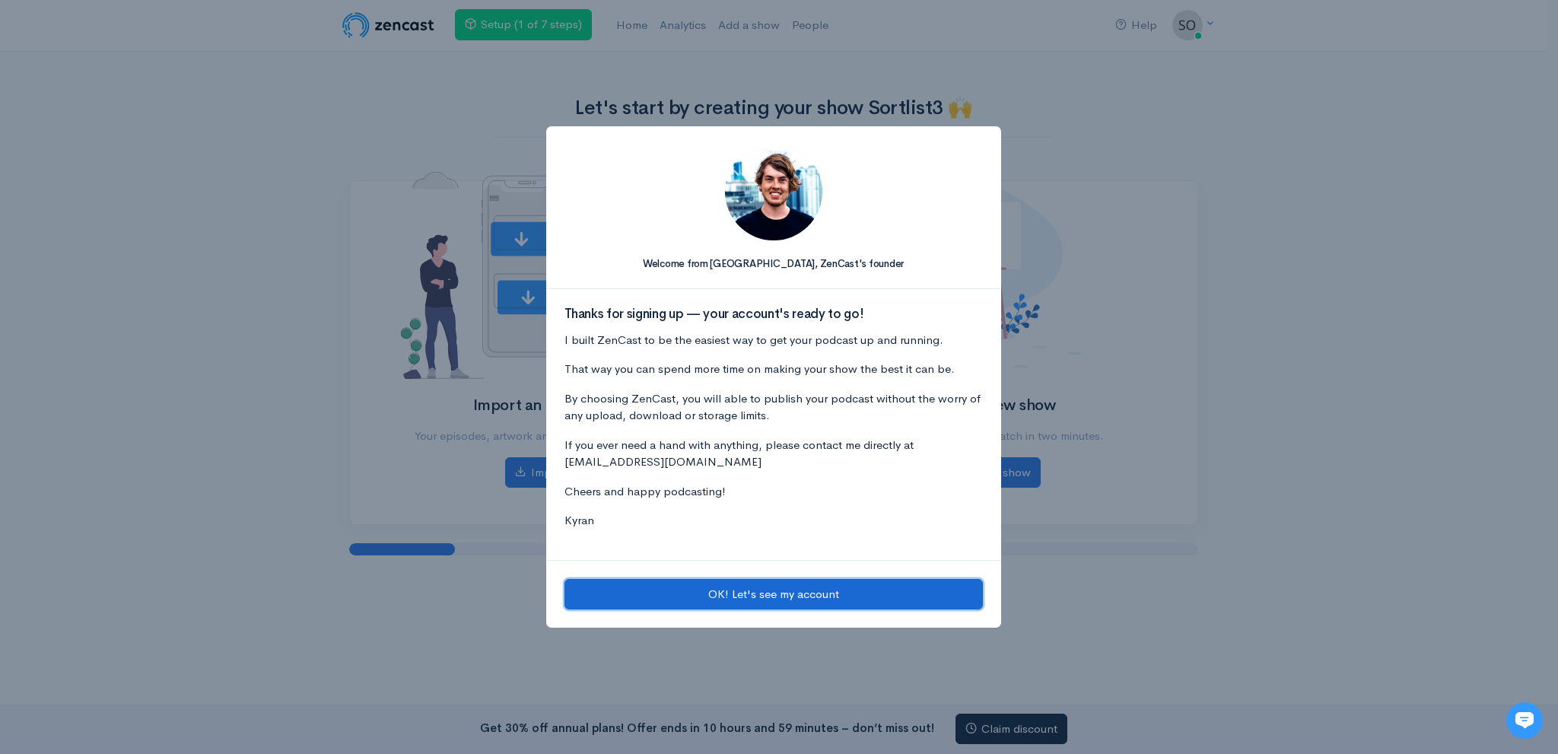
click at [685, 596] on button "OK! Let's see my account" at bounding box center [773, 594] width 418 height 31
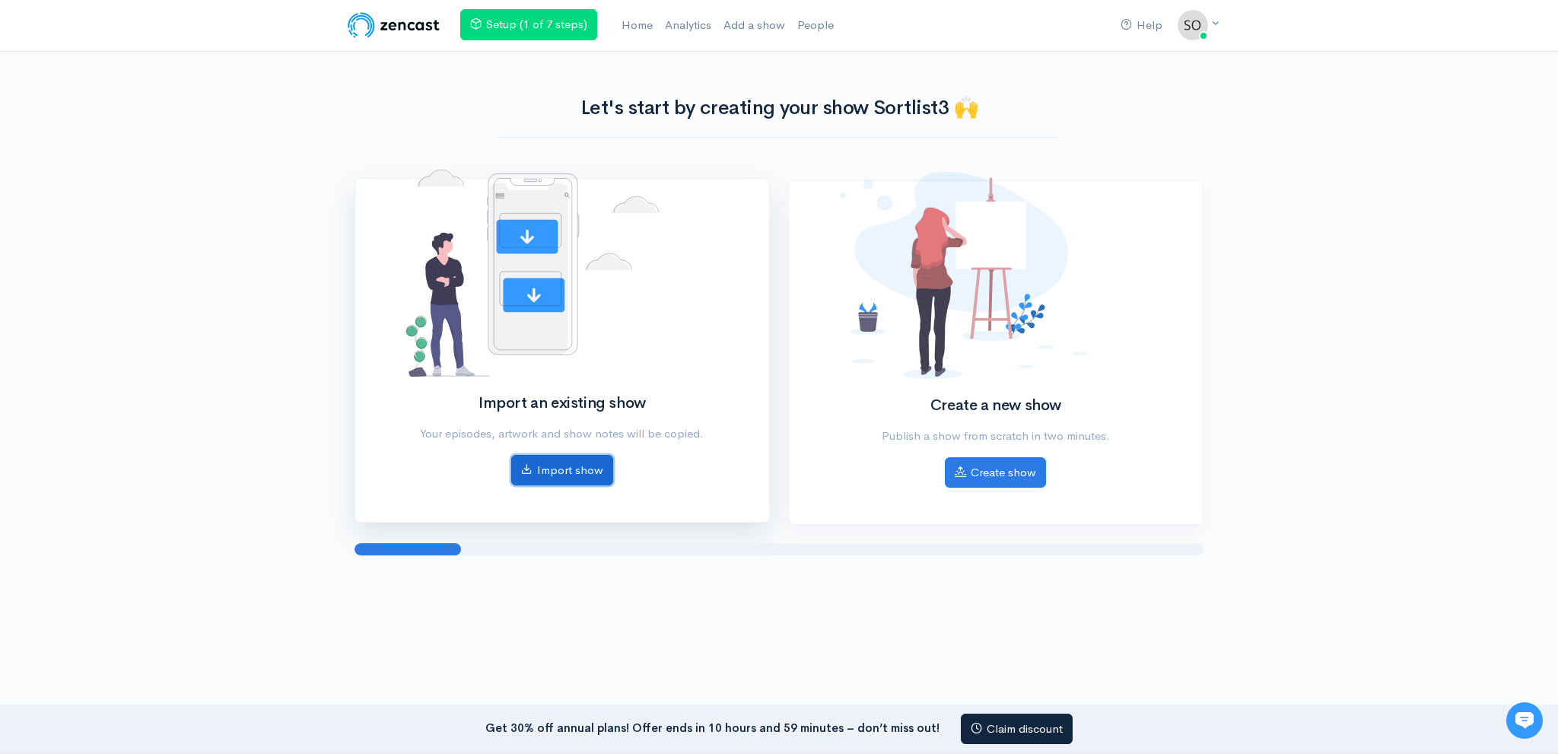
click at [571, 471] on link "Import show" at bounding box center [562, 470] width 102 height 31
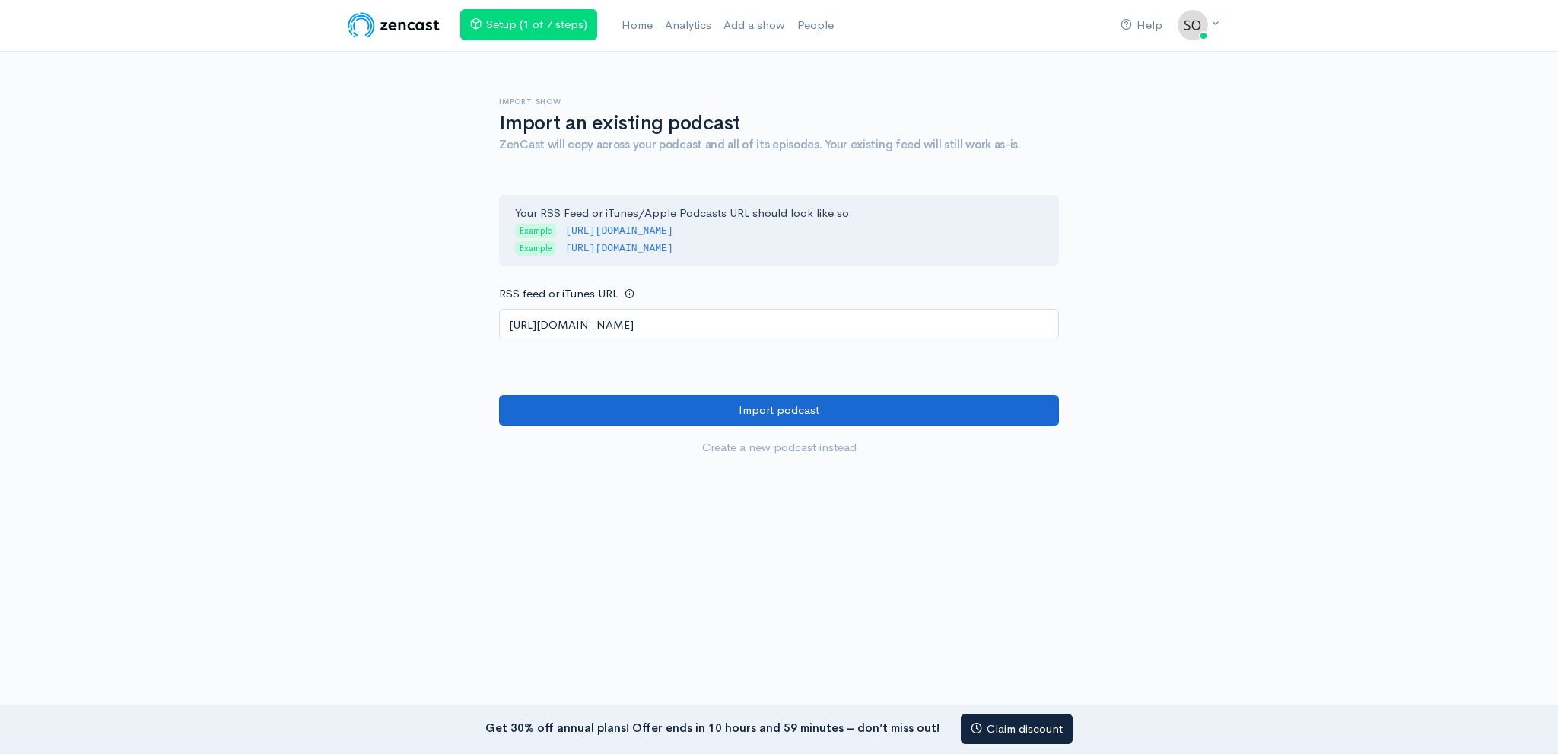
type input "https://anchor.fm/s/1082bacc4/podcast/rss"
click at [692, 409] on input "Import podcast" at bounding box center [779, 410] width 560 height 31
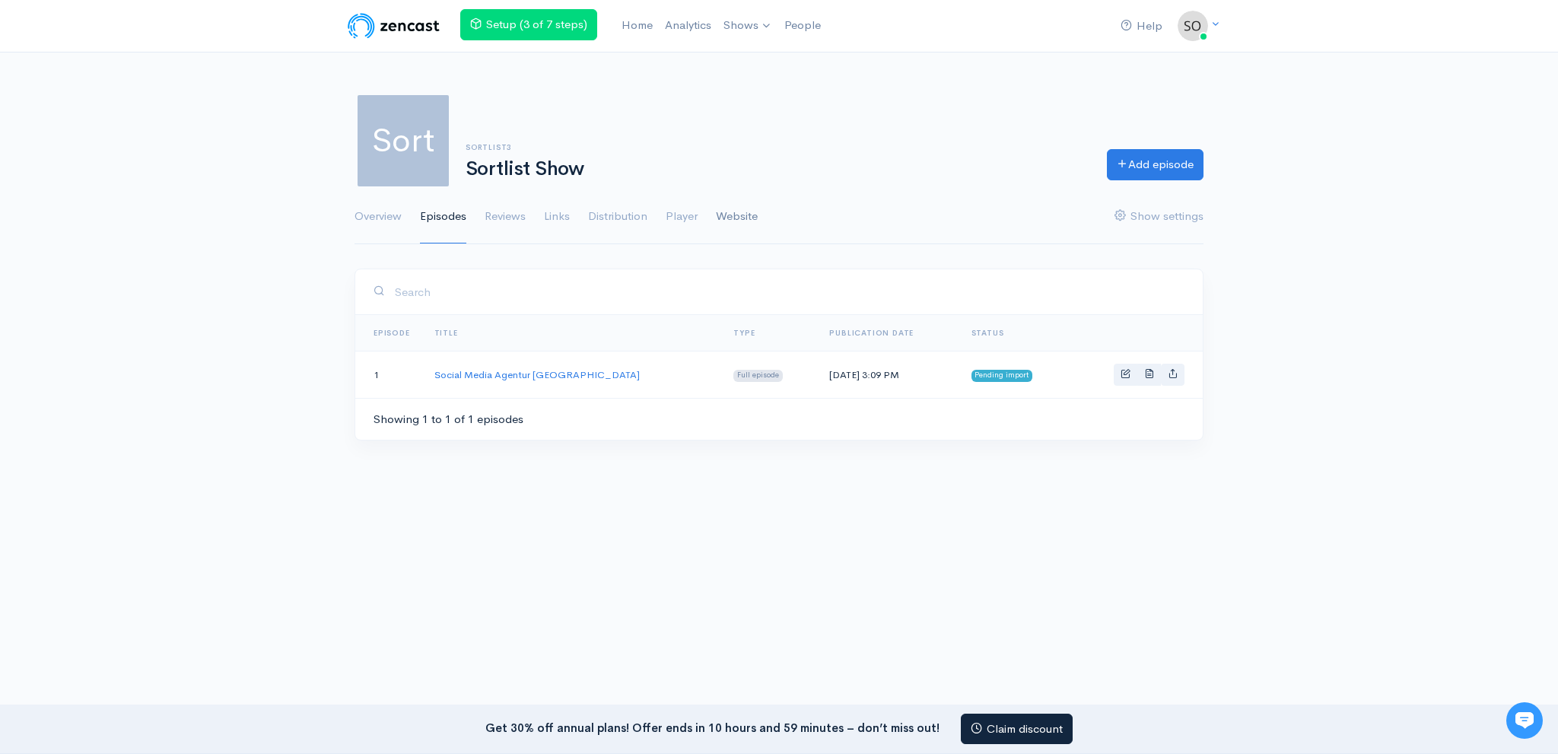
click at [727, 203] on link "Website" at bounding box center [737, 216] width 42 height 55
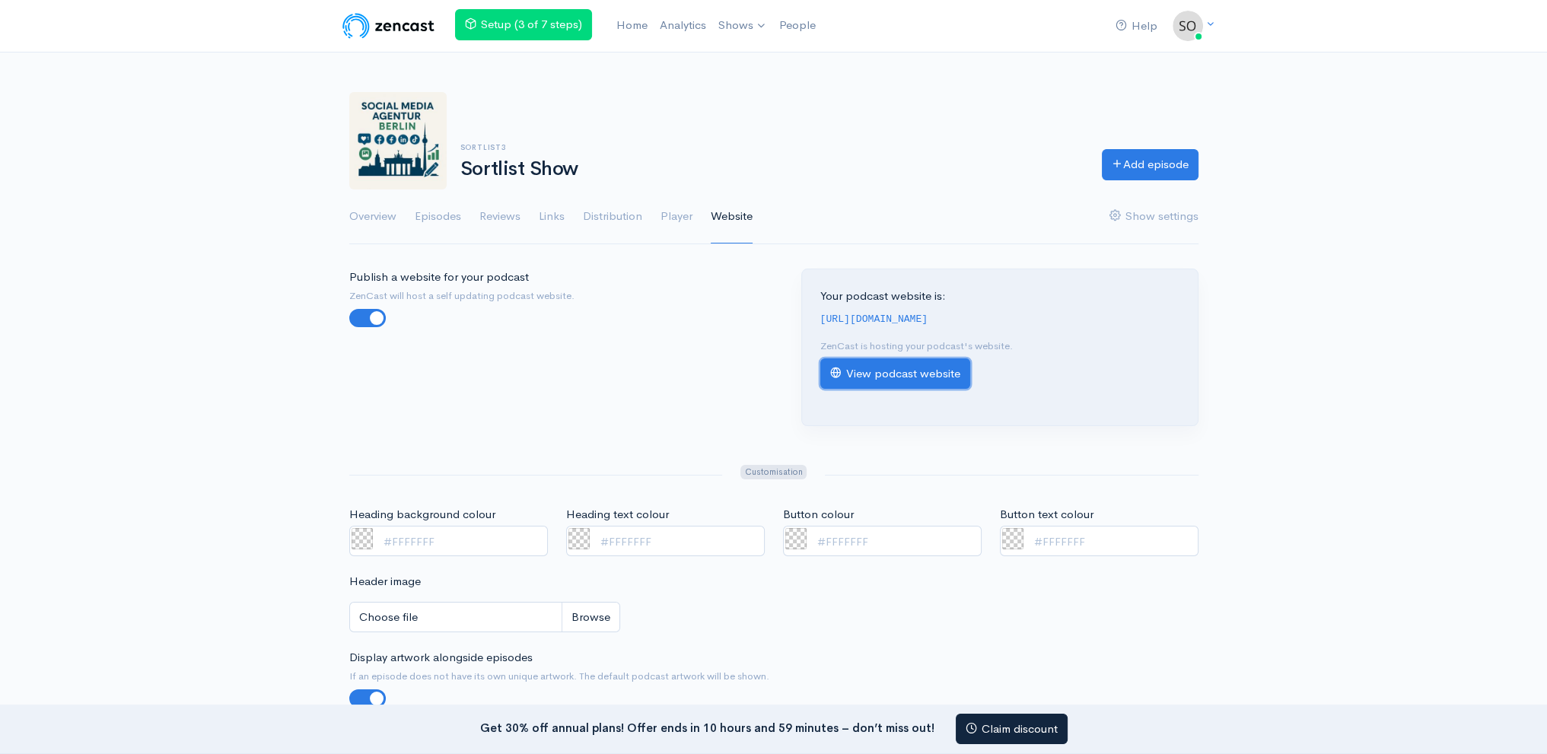
click at [863, 374] on link "View podcast website" at bounding box center [895, 373] width 150 height 31
